Goal: Feedback & Contribution: Leave review/rating

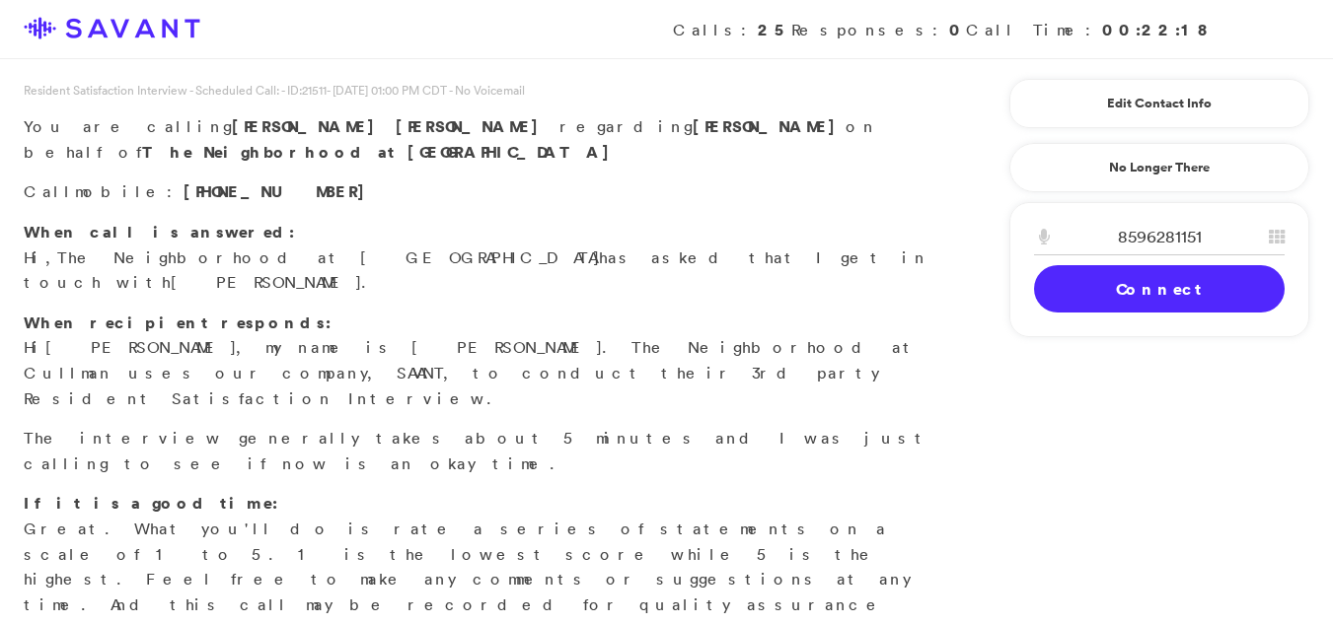
click at [1098, 289] on link "Connect" at bounding box center [1159, 288] width 251 height 47
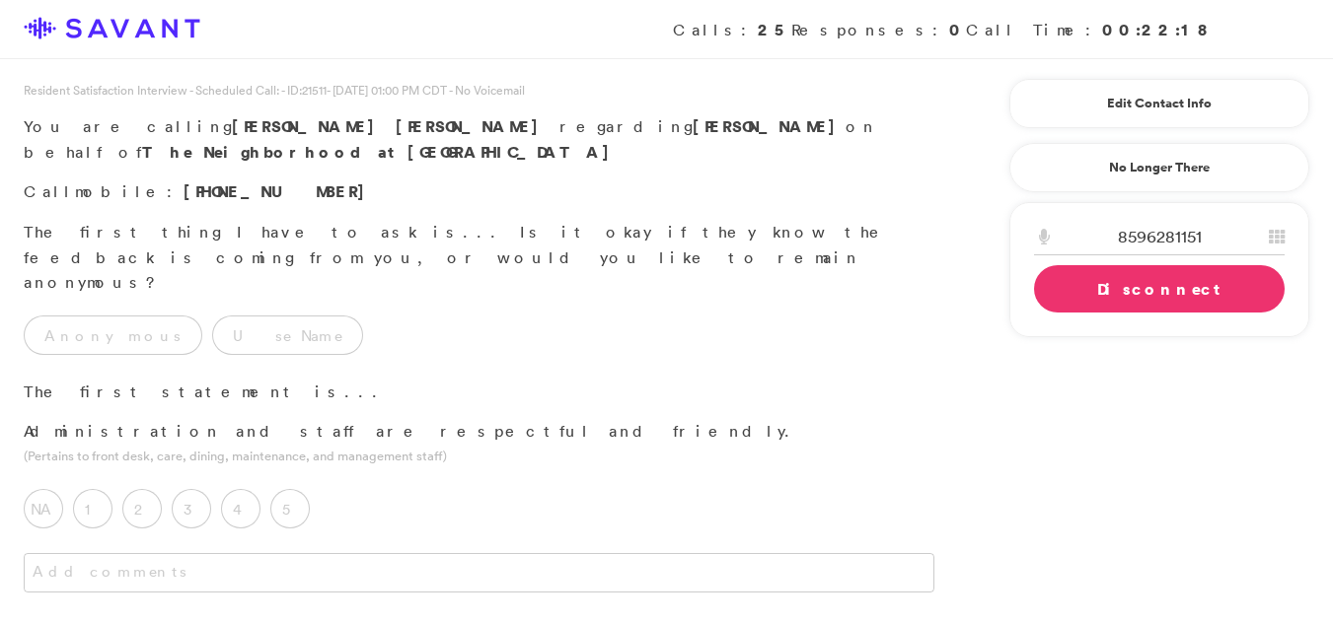
click at [484, 470] on div "NA 1 2 3 4 5 Has the staff done anything disrespectful or unfriendly that you'd…" at bounding box center [479, 504] width 958 height 69
click at [212, 316] on label "Use Name" at bounding box center [287, 335] width 151 height 39
click at [547, 296] on div "Anonymous Use Name" at bounding box center [479, 330] width 958 height 69
click at [282, 489] on label "5" at bounding box center [289, 508] width 39 height 39
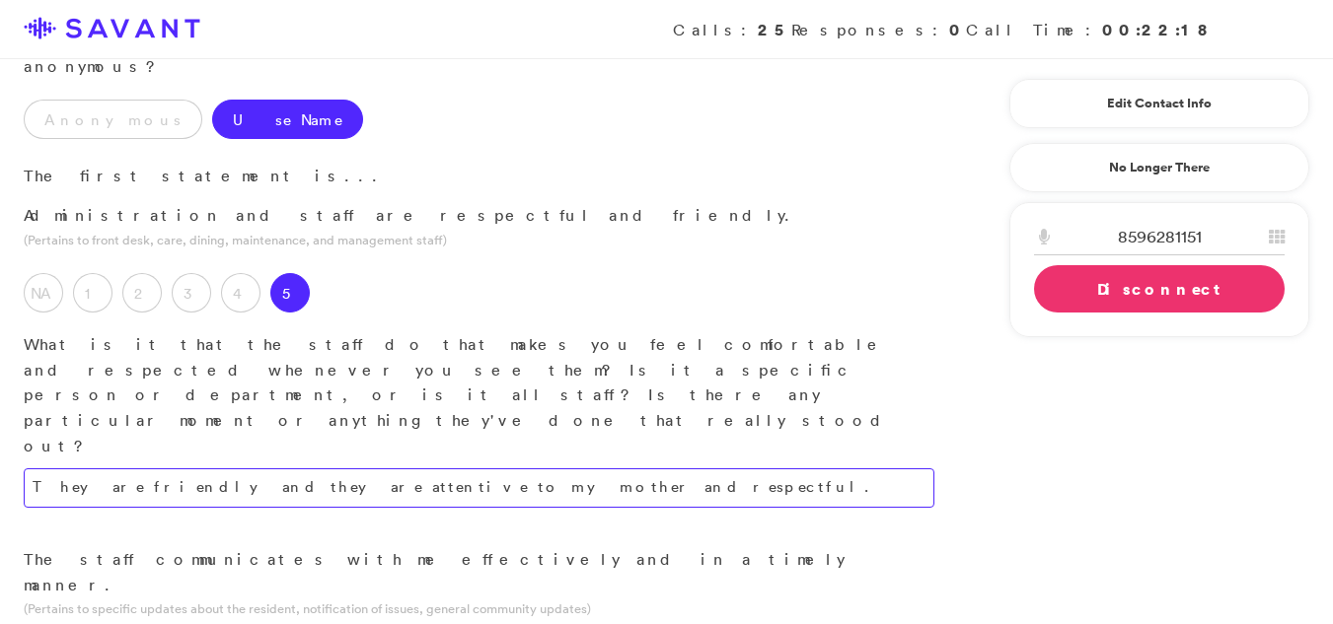
scroll to position [226, 0]
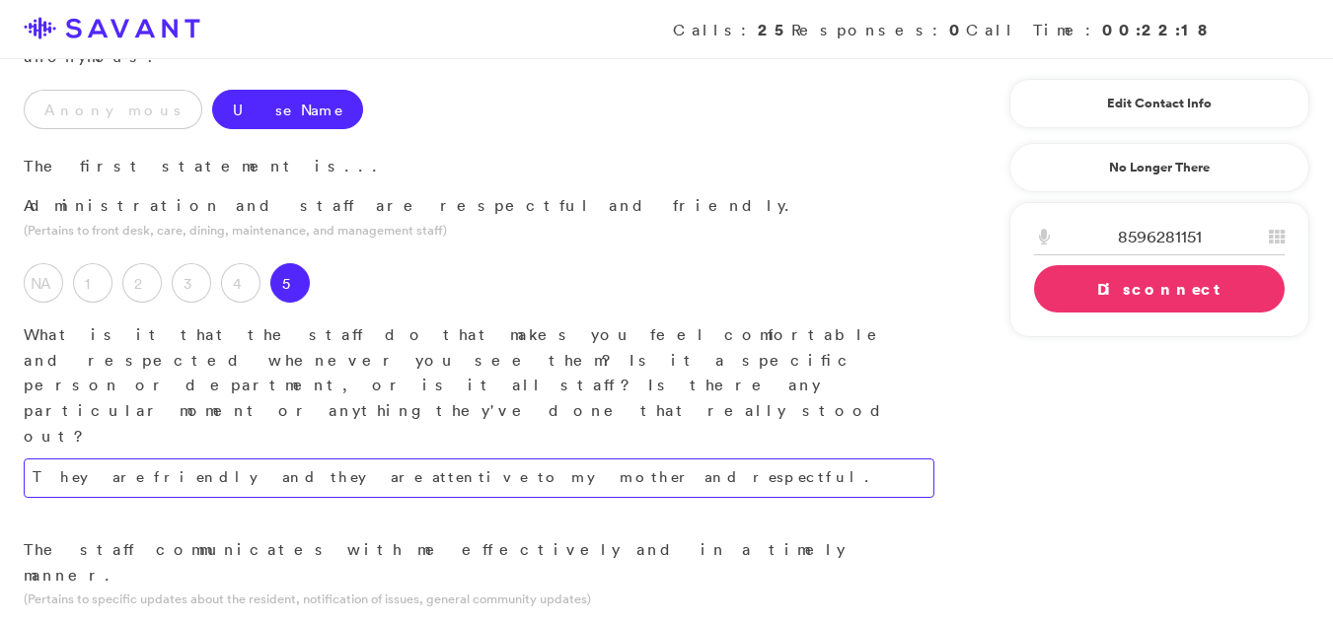
click at [516, 459] on textarea "They are friendly and they are attentive to my mother and respectful." at bounding box center [479, 478] width 910 height 39
type textarea "The staff demonstrates friendliness, attentiveness, and respect towards my moth…"
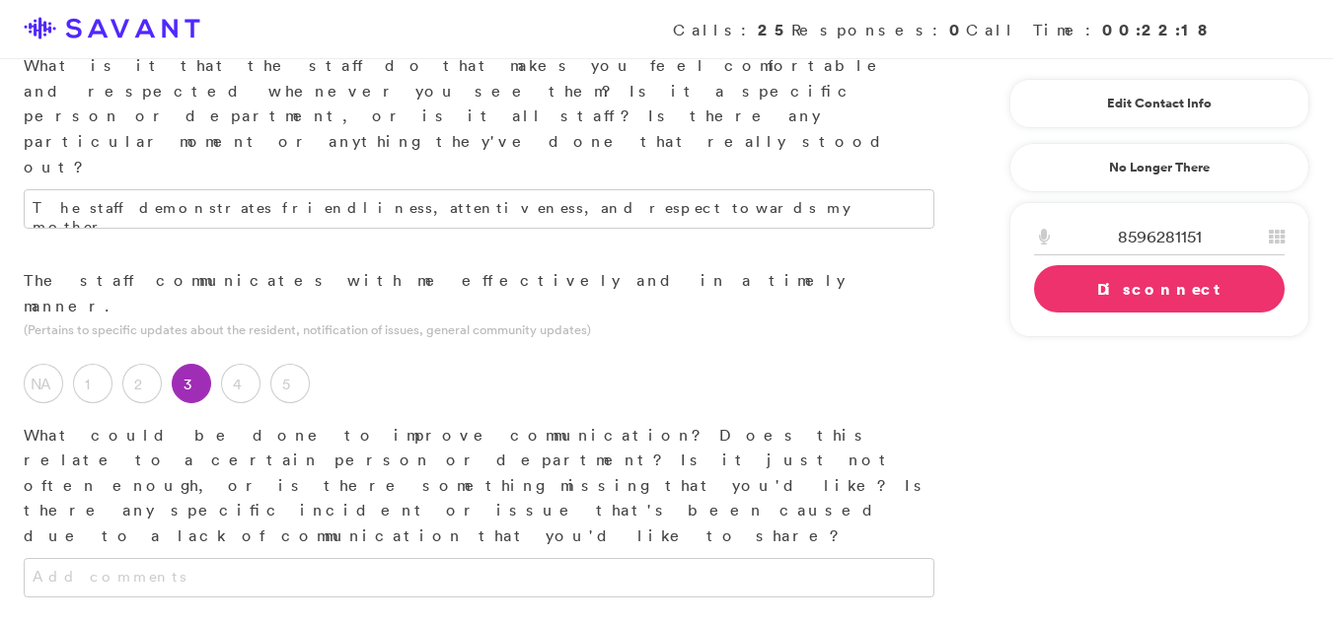
scroll to position [571, 0]
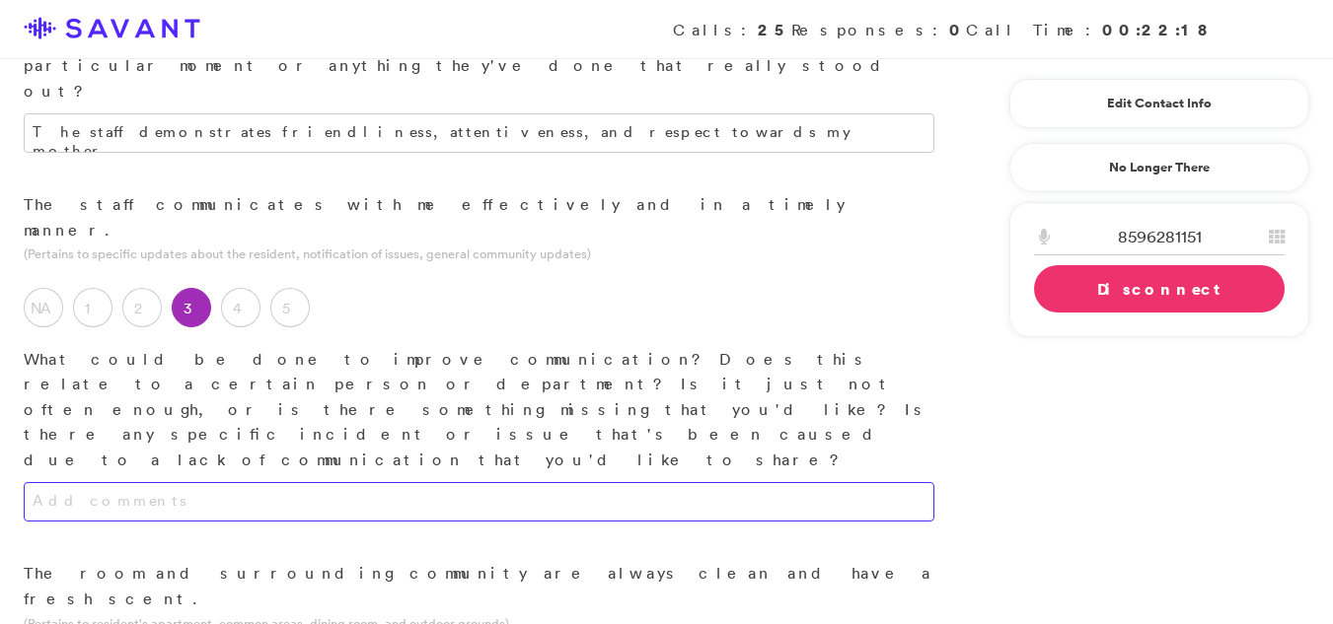
click at [715, 482] on textarea at bounding box center [479, 501] width 910 height 39
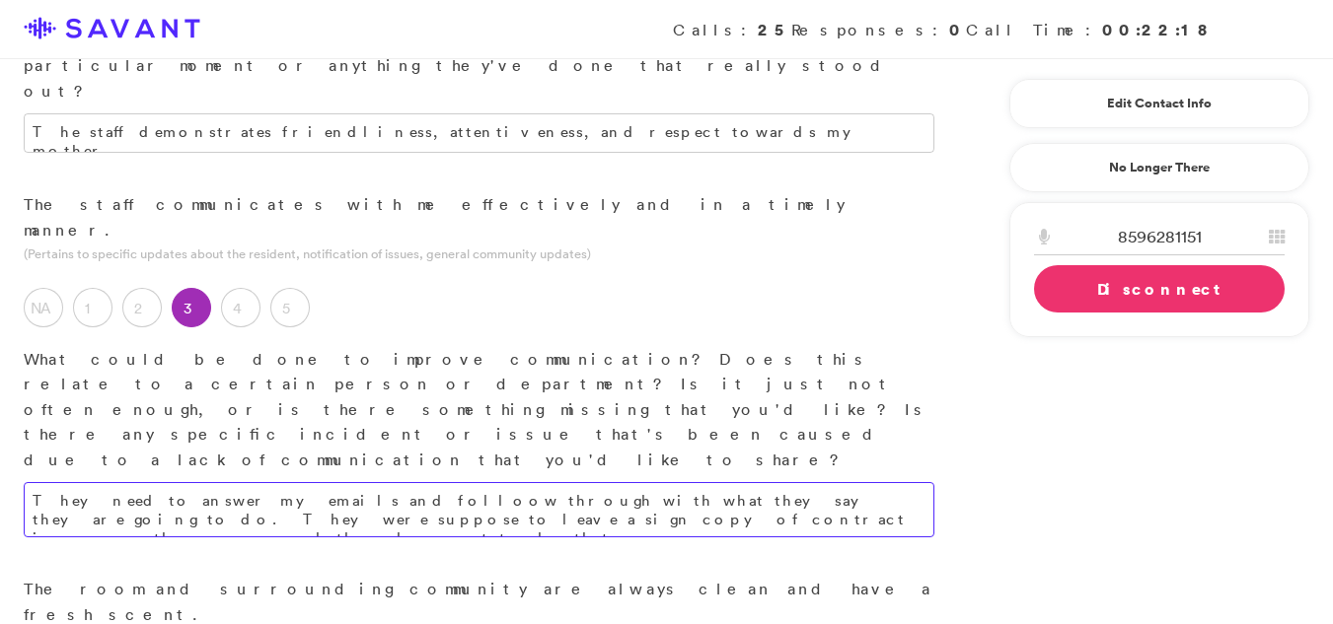
click at [452, 482] on textarea "They need to answer my emails and folloow through with what they say they are g…" at bounding box center [479, 509] width 910 height 55
click at [455, 482] on textarea "They need to answer my emails and folloow through with what they say they are g…" at bounding box center [479, 509] width 910 height 55
click at [466, 482] on textarea "They need to answer my emails and folloow through with what they say they are g…" at bounding box center [479, 509] width 910 height 55
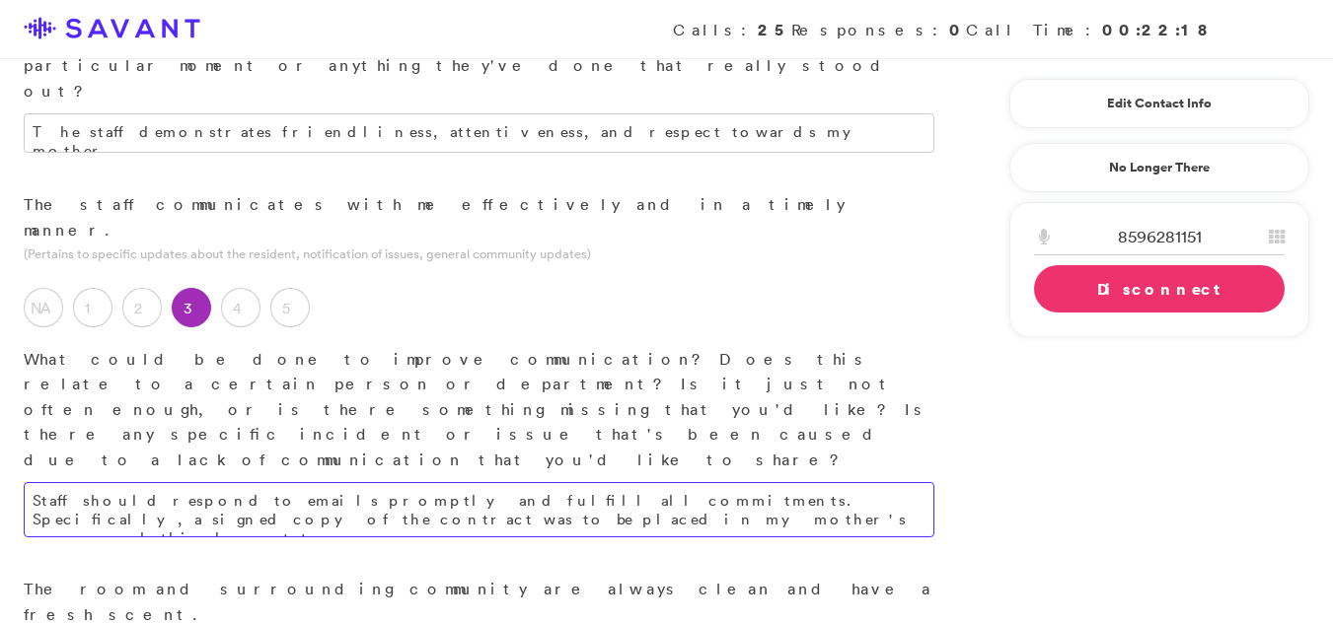
type textarea "Staff should respond to emails promptly and fulfill all commitments. Specifical…"
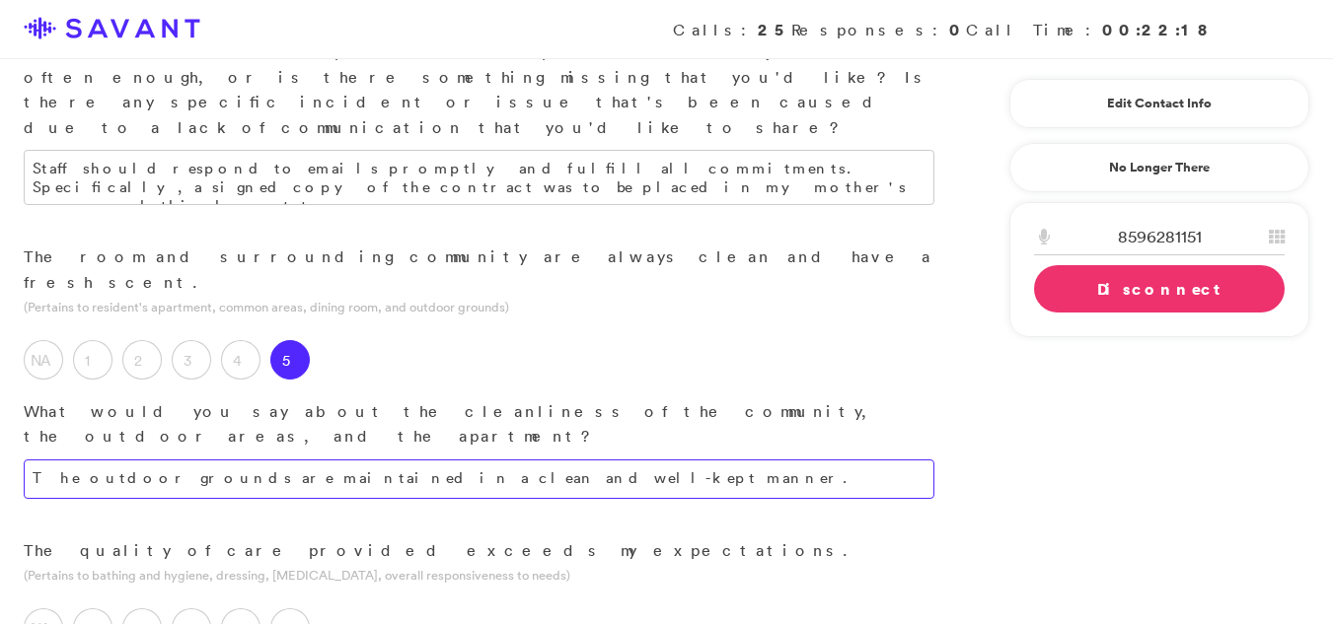
scroll to position [908, 0]
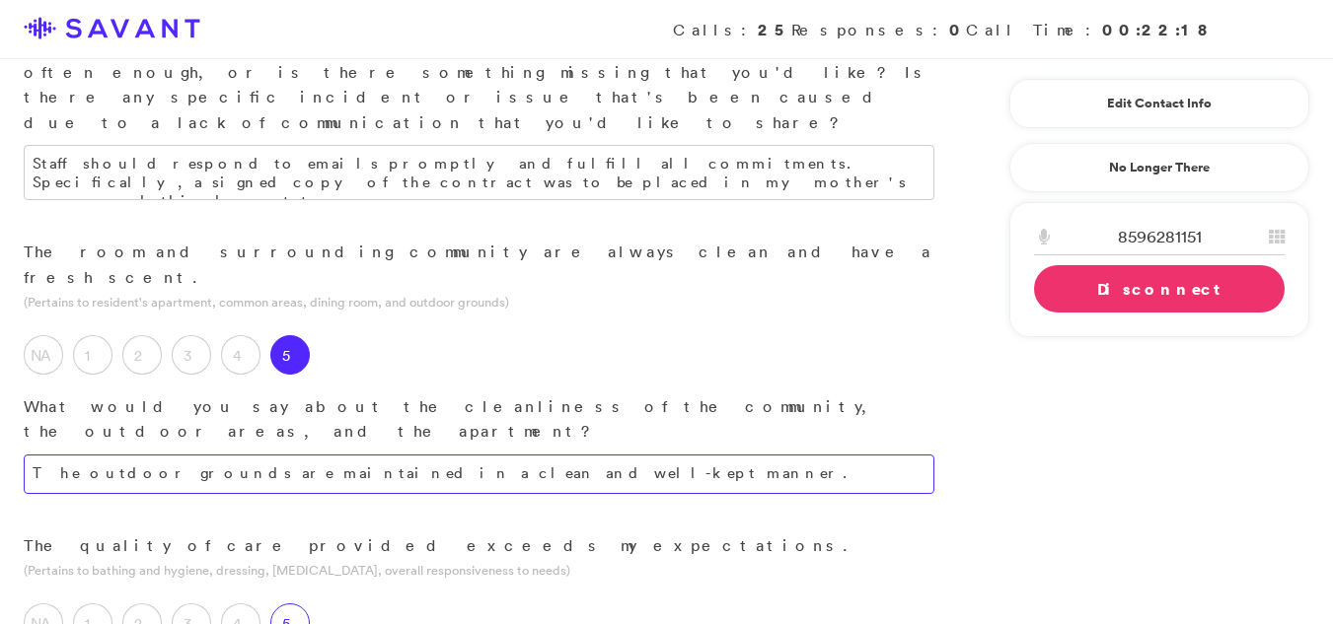
type textarea "The outdoor grounds are maintained in a clean and well-kept manner."
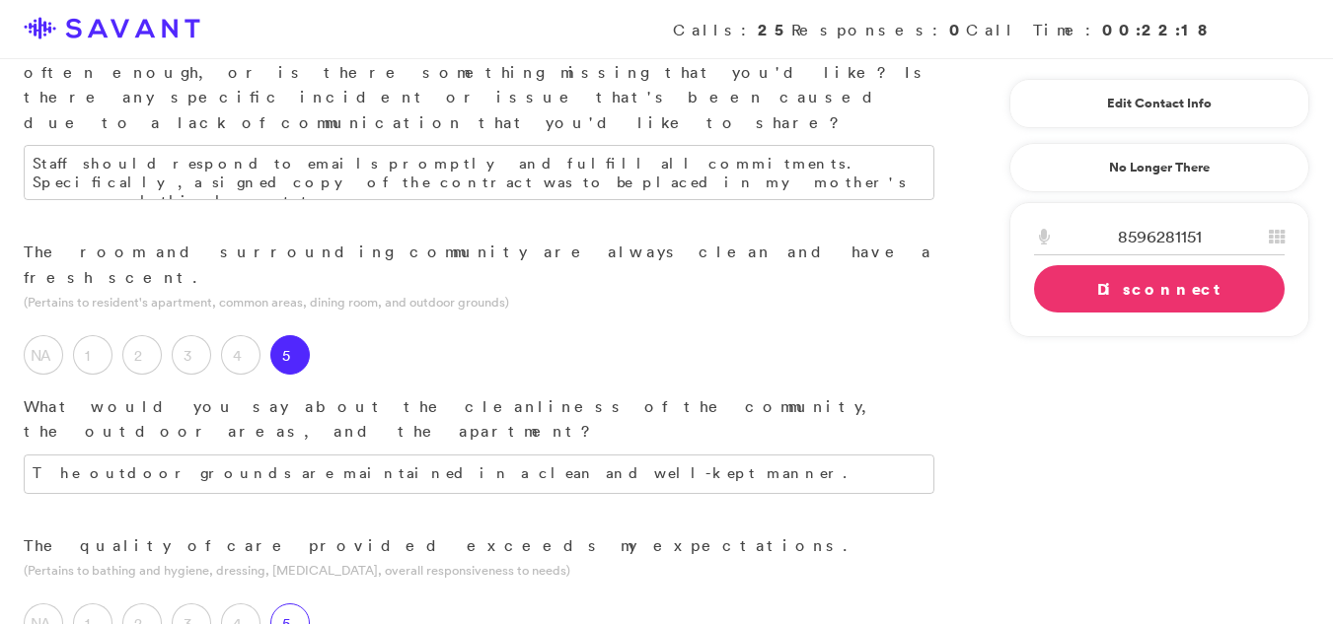
click at [302, 604] on label "5" at bounding box center [289, 623] width 39 height 39
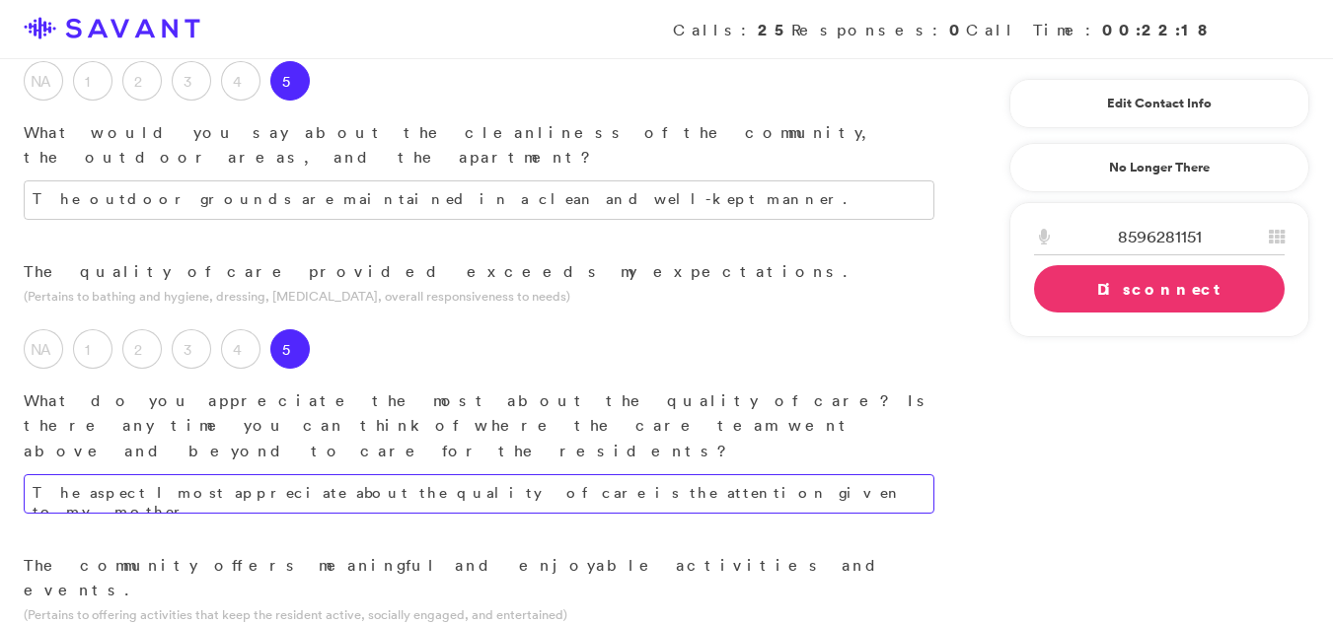
scroll to position [1202, 0]
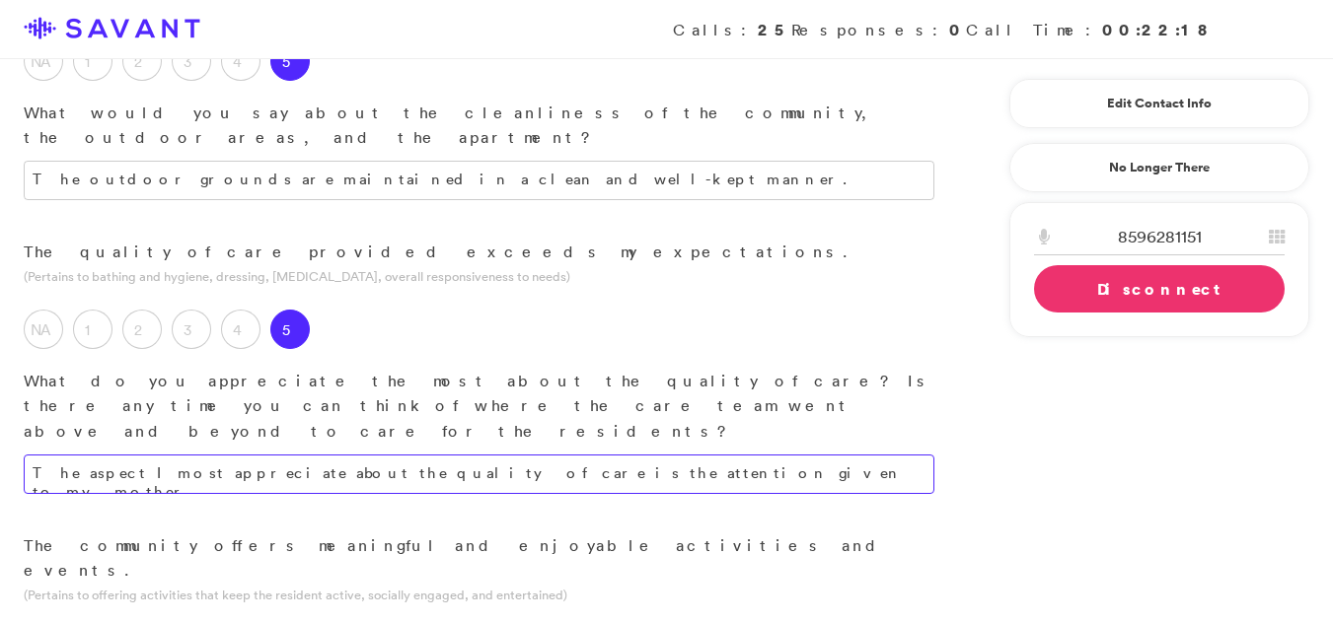
type textarea "The aspect I most appreciate about the quality of care is the attention given t…"
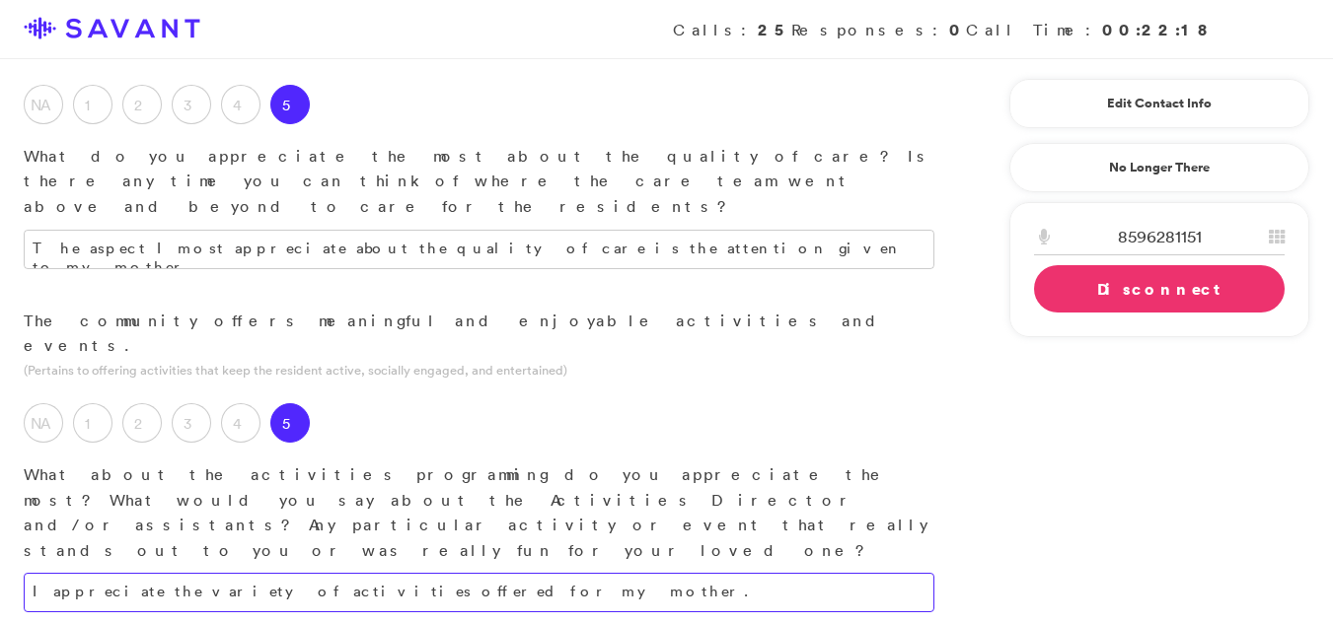
scroll to position [1468, 0]
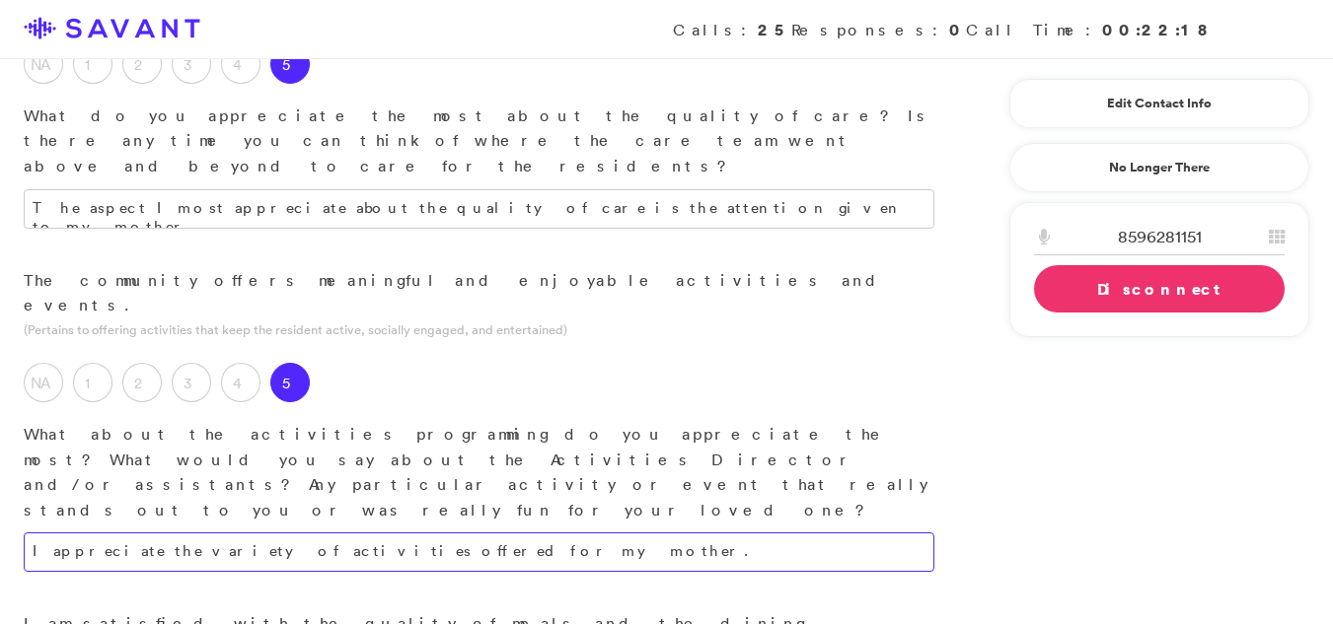
type textarea "I appreciate the variety of activities offered for my mother."
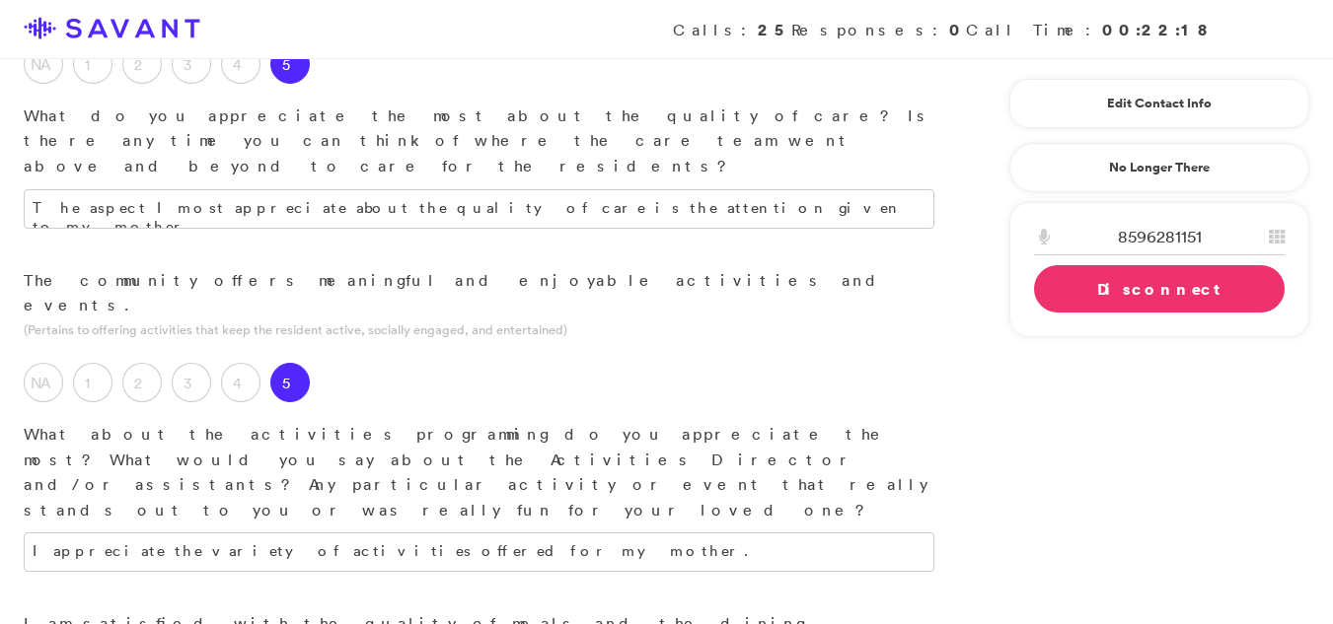
type textarea "T"
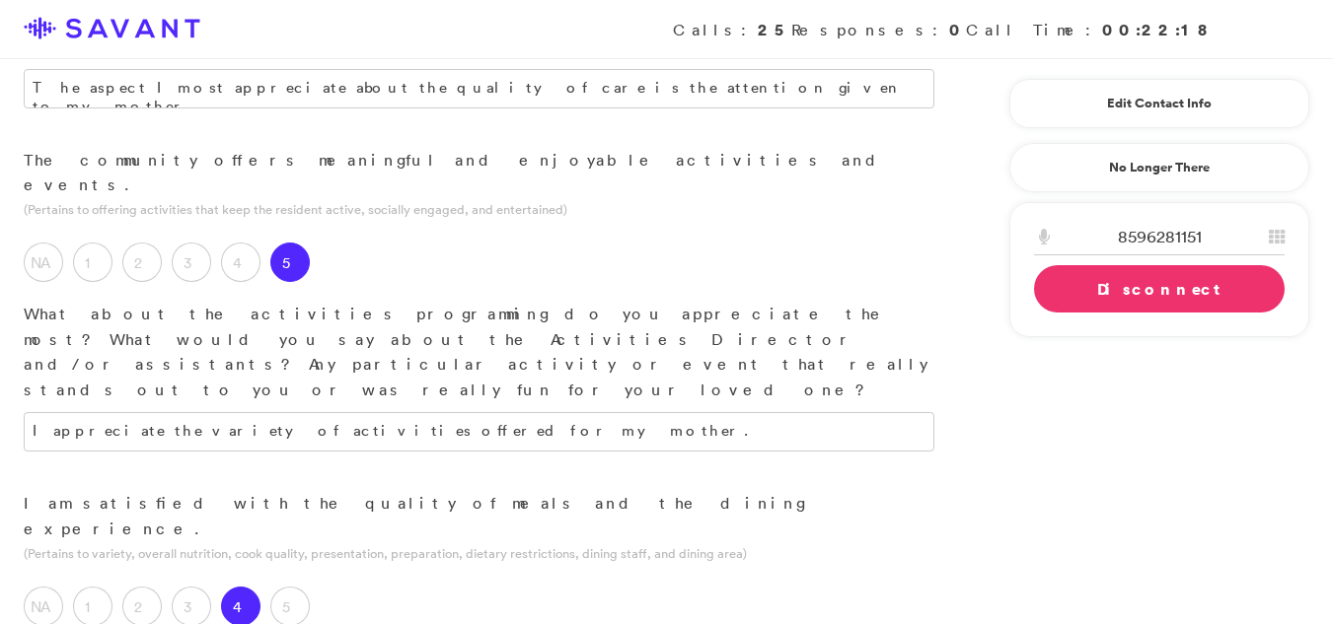
scroll to position [1693, 0]
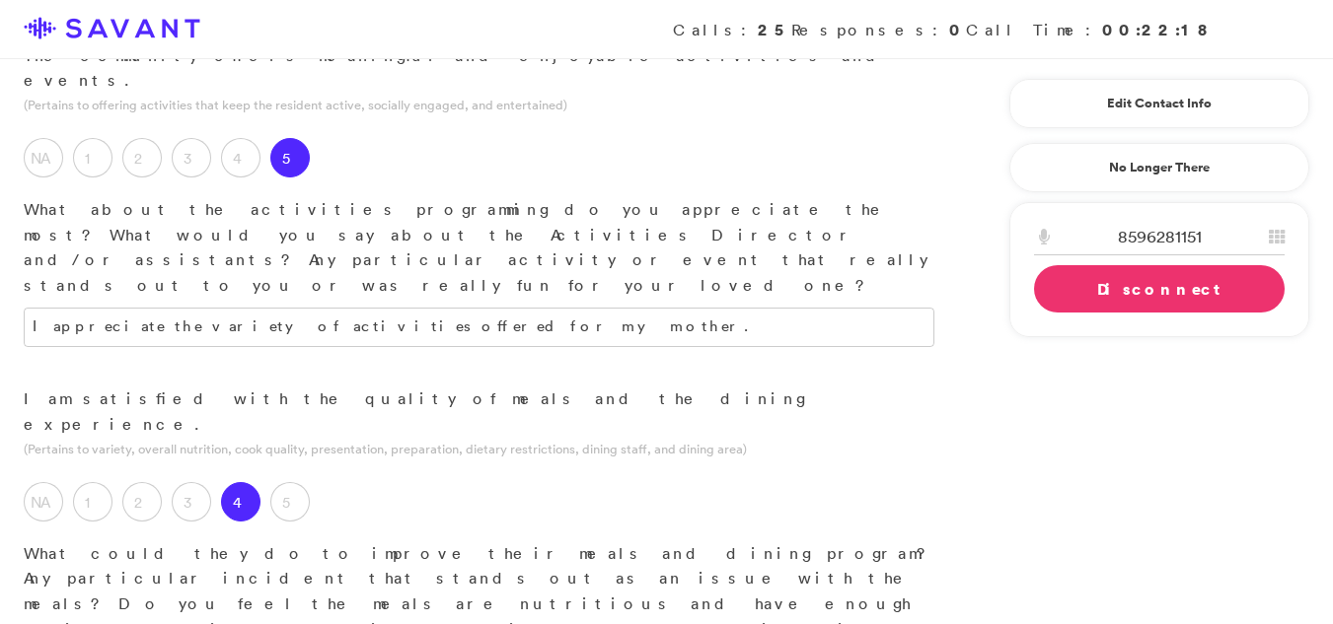
type textarea "My mother has a few food dislikes, such as fish, but alternative options are al…"
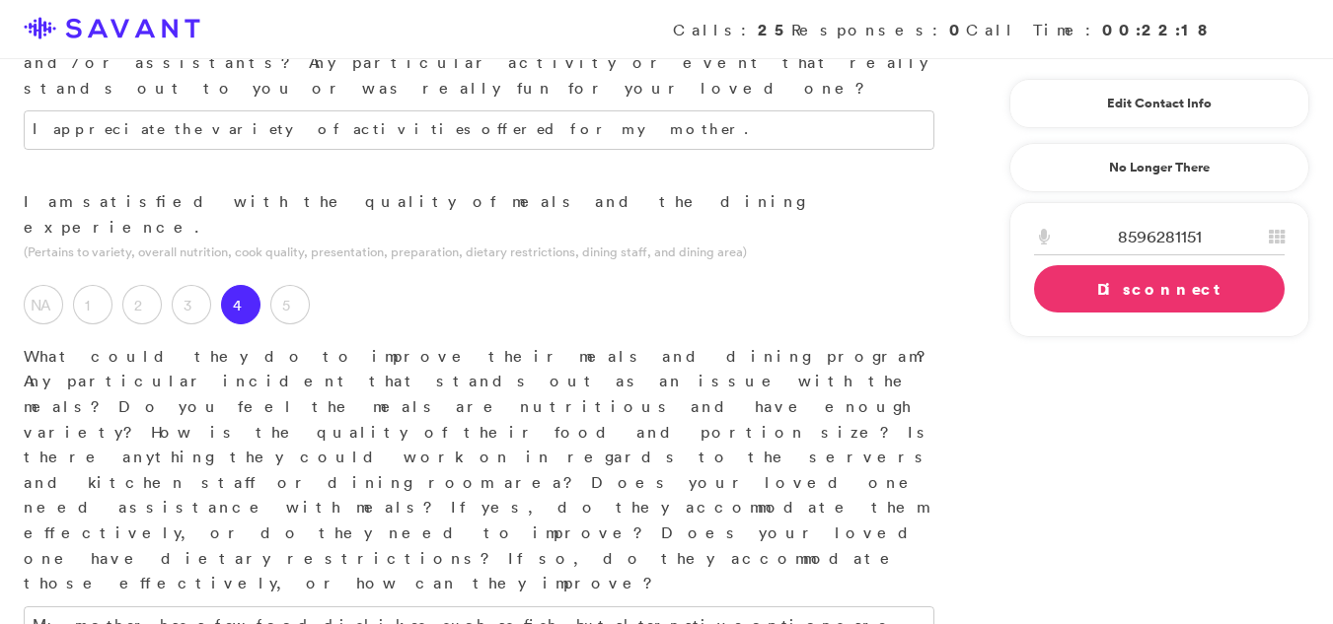
scroll to position [1932, 0]
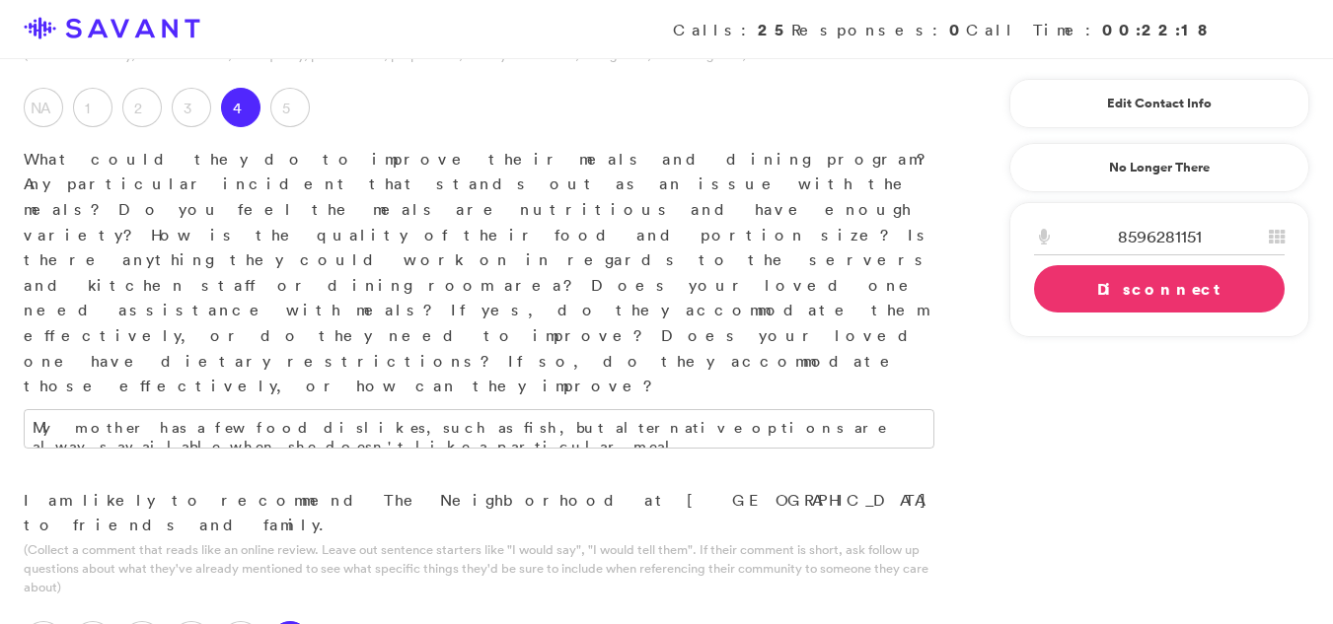
scroll to position [2103, 0]
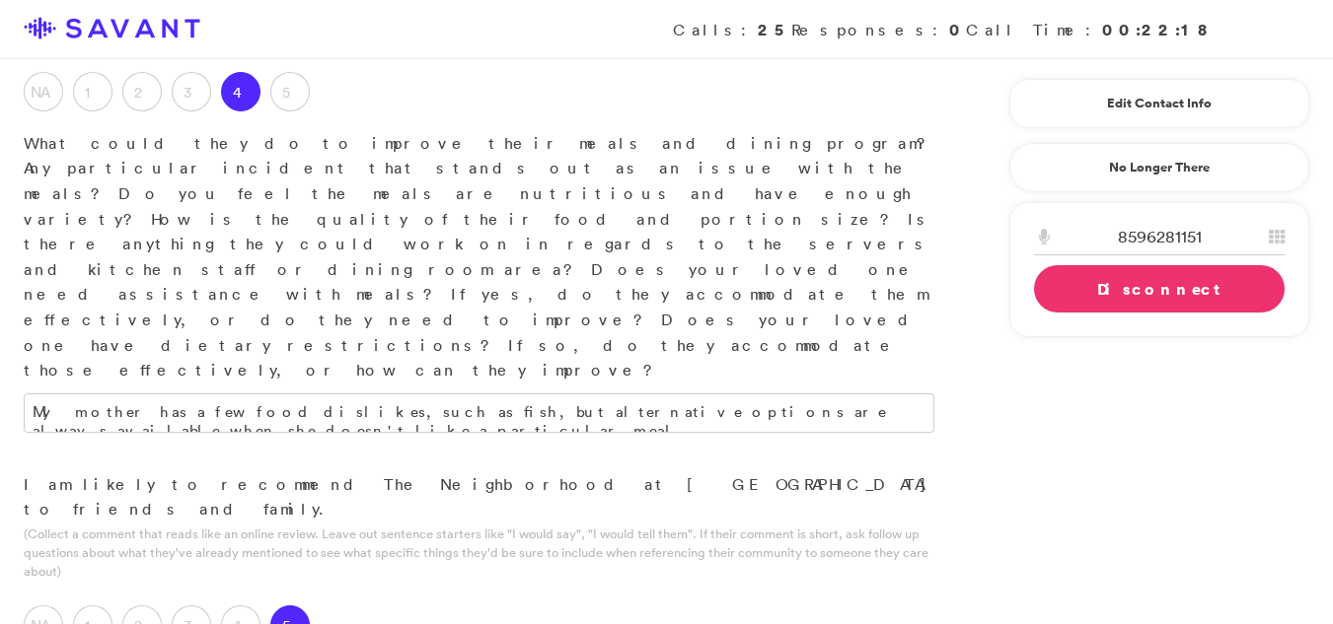
type textarea "The community consistently demonstrates cleanliness, fosters a welcoming enviro…"
type textarea "T"
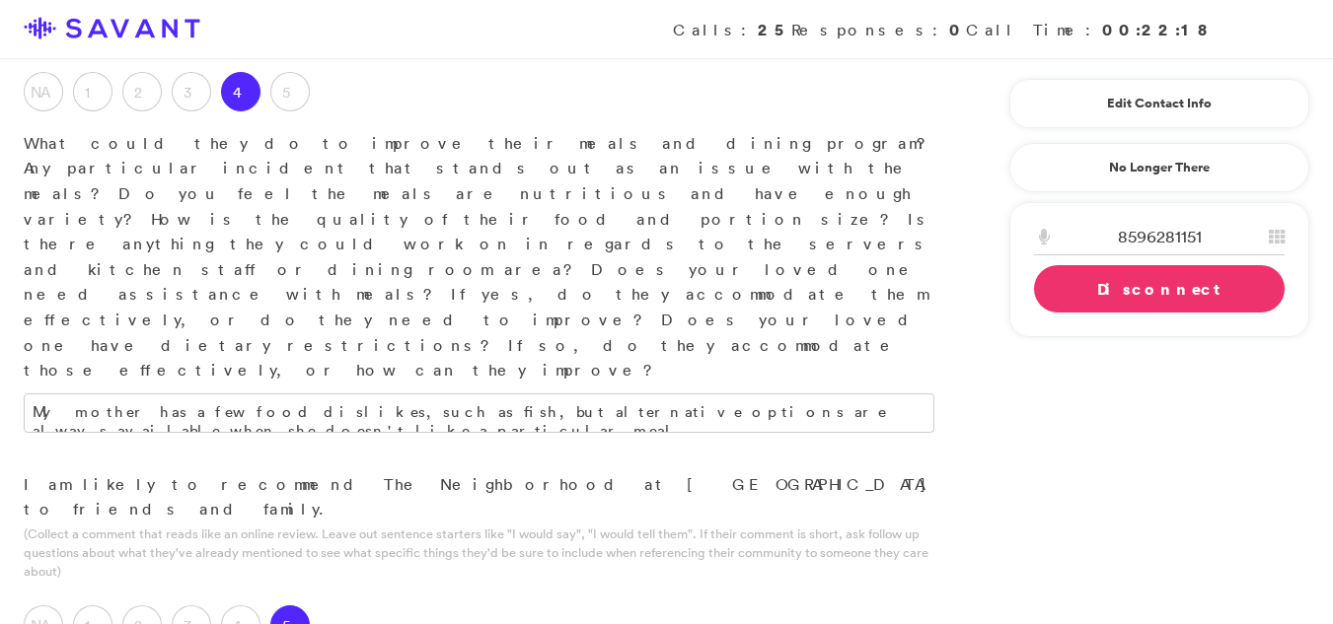
type textarea "I am pleased with the comprehensive care my mother receives and her overall saf…"
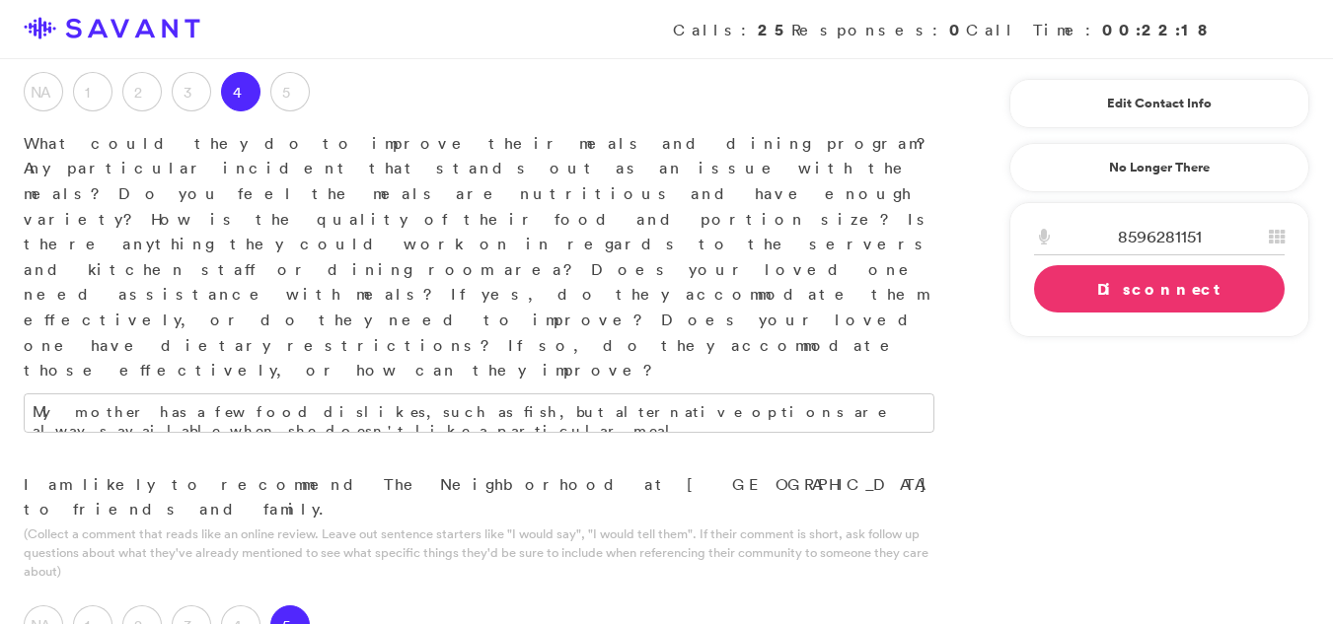
type textarea "There is a need for improvement in communication, specifically in promptly resp…"
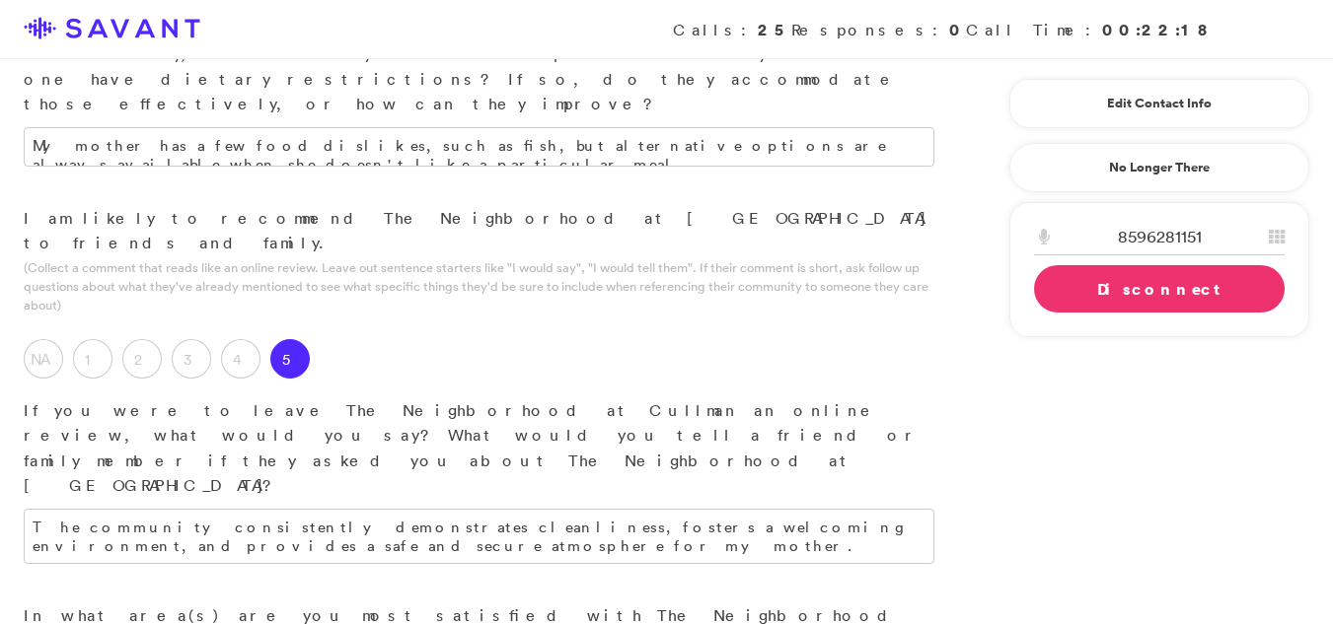
scroll to position [2391, 0]
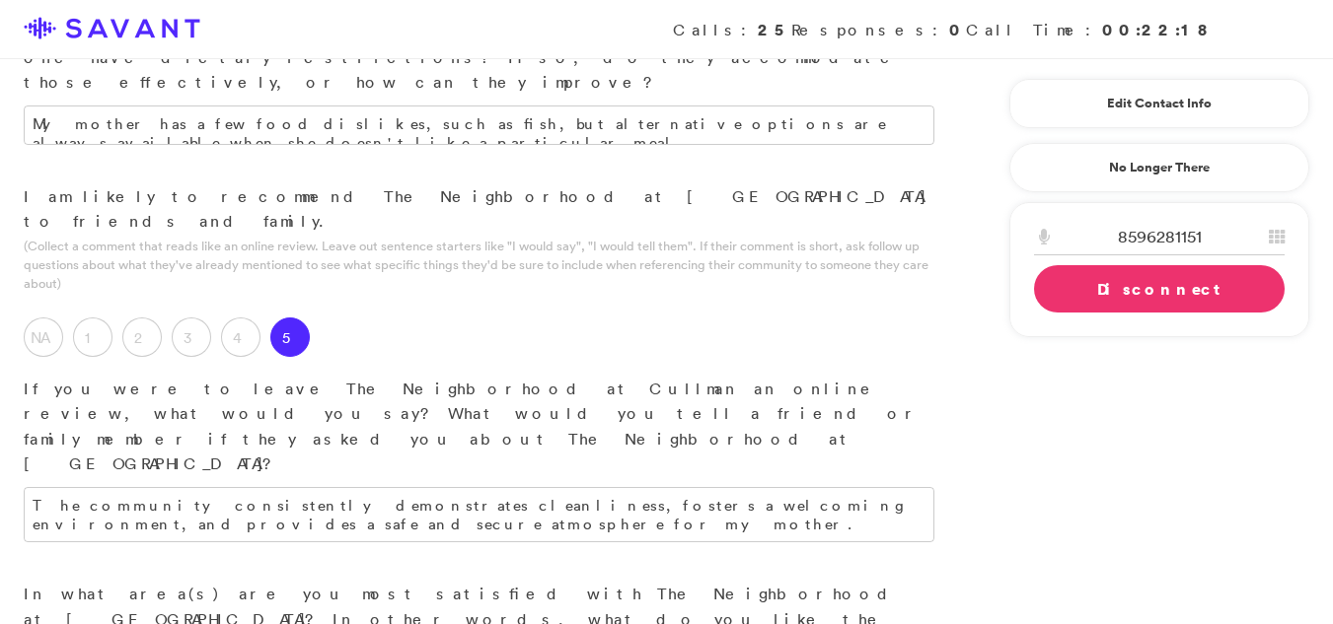
click at [1120, 301] on link "Disconnect" at bounding box center [1159, 288] width 251 height 47
